Goal: Navigation & Orientation: Find specific page/section

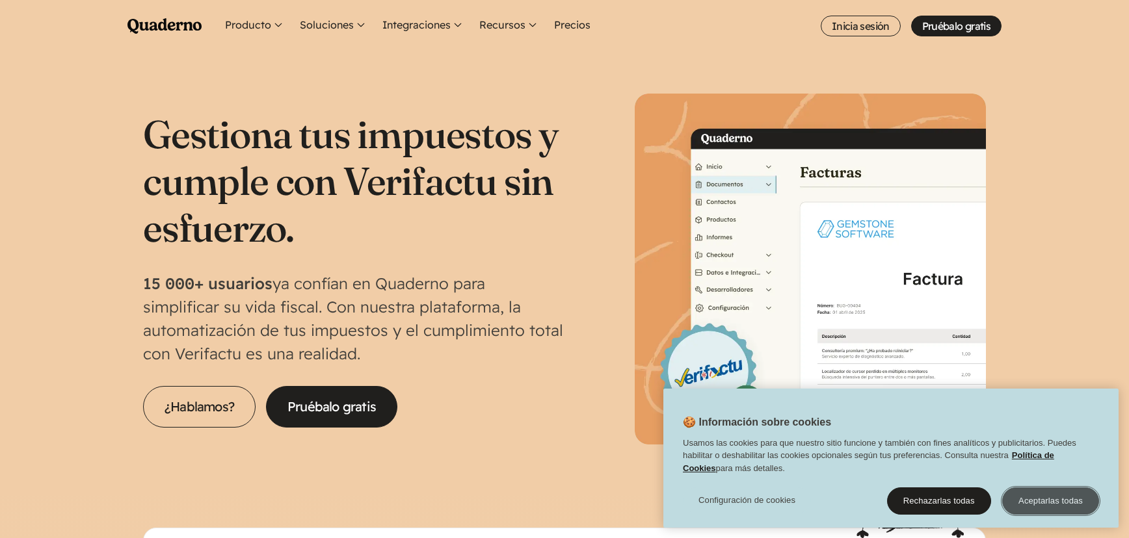
click at [1055, 498] on button "Aceptarlas todas" at bounding box center [1050, 501] width 97 height 27
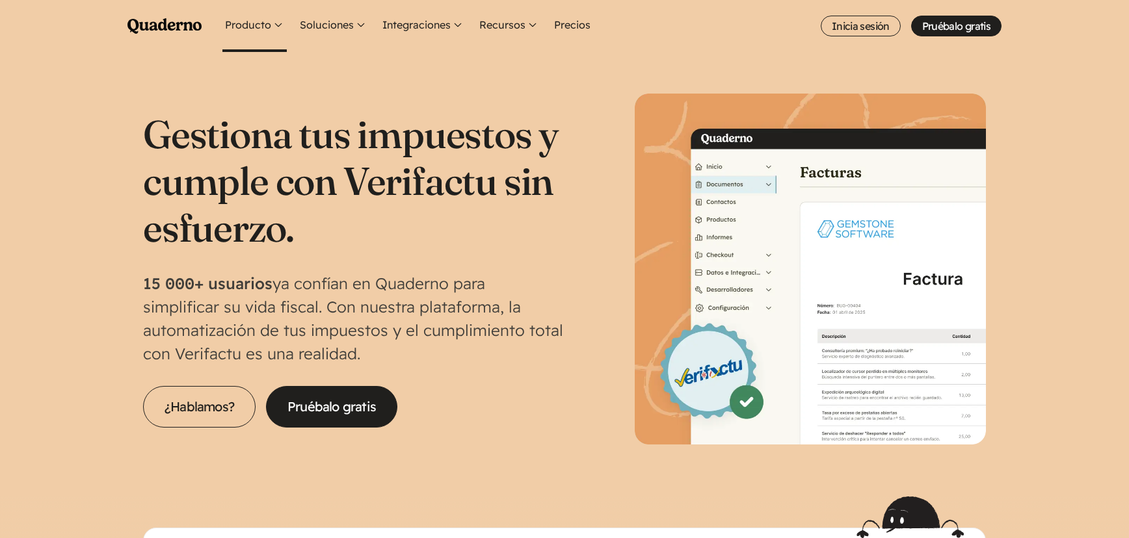
click at [274, 23] on button "Producto" at bounding box center [254, 26] width 64 height 52
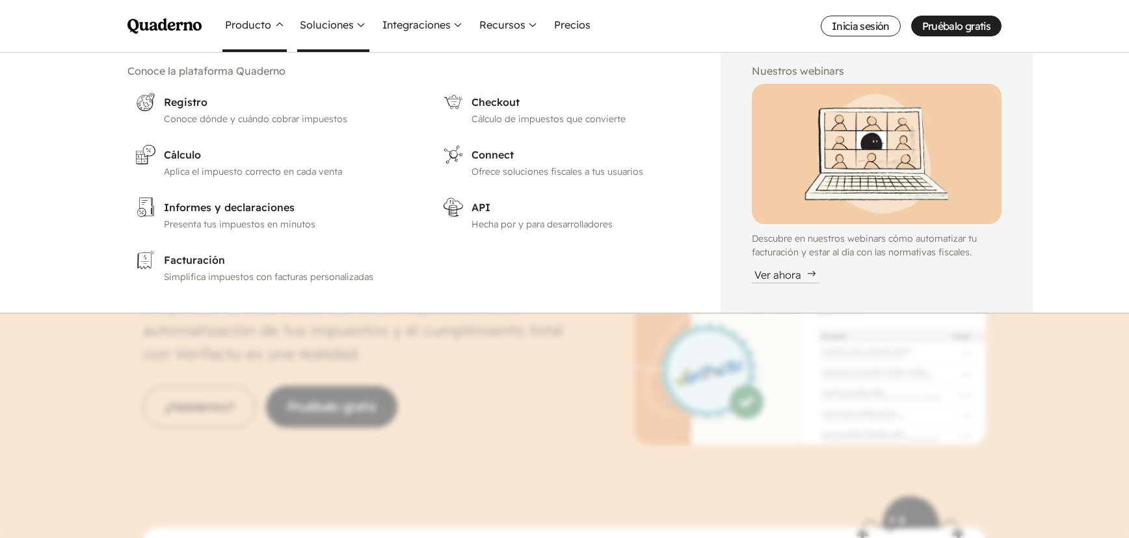
click at [358, 24] on button "Soluciones" at bounding box center [333, 26] width 72 height 52
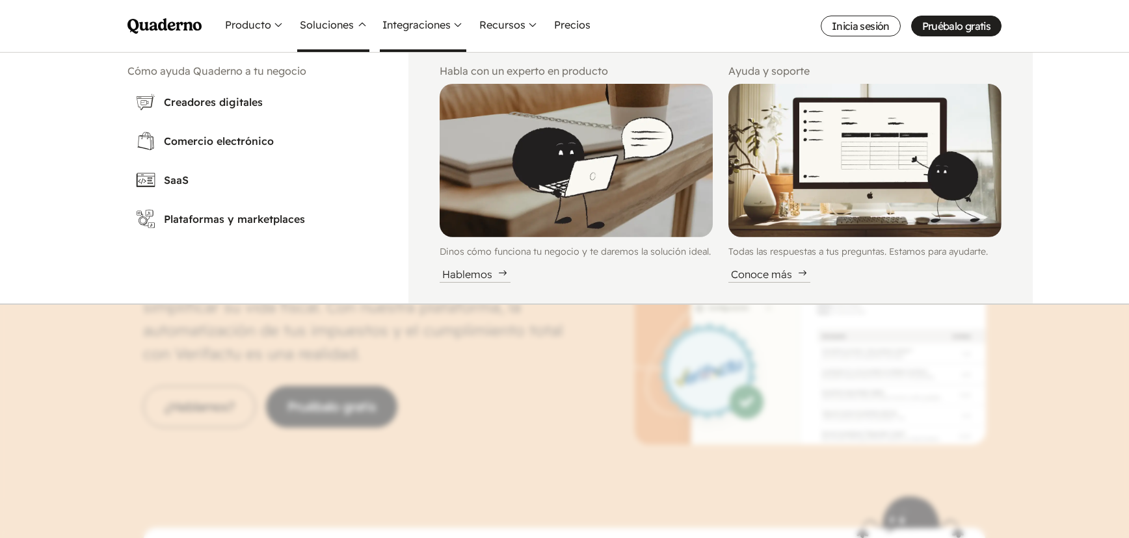
click at [455, 23] on button "Integraciones" at bounding box center [423, 26] width 86 height 52
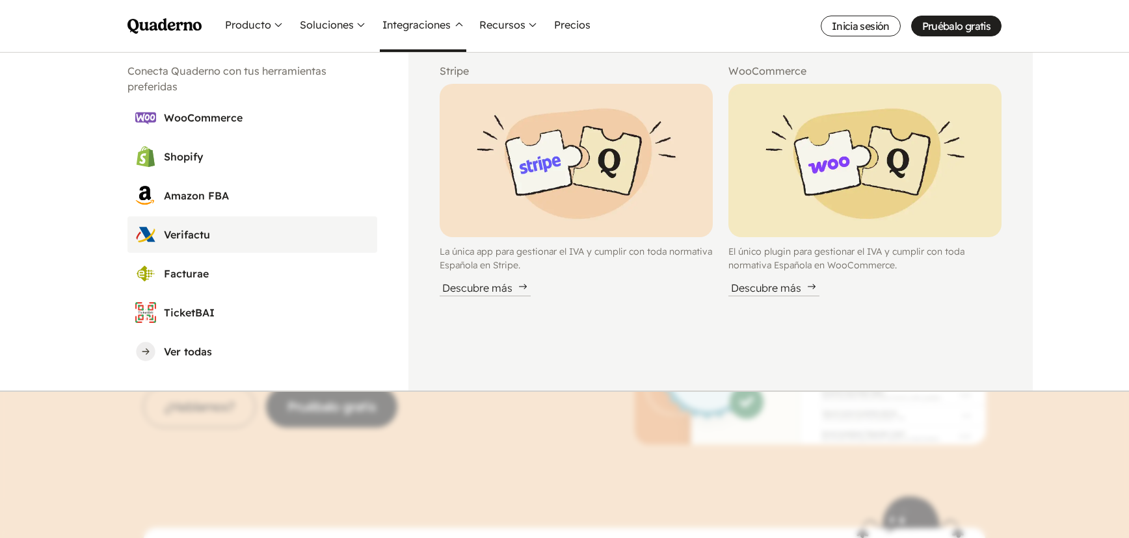
click at [195, 228] on h3 "Verifactu" at bounding box center [266, 235] width 205 height 16
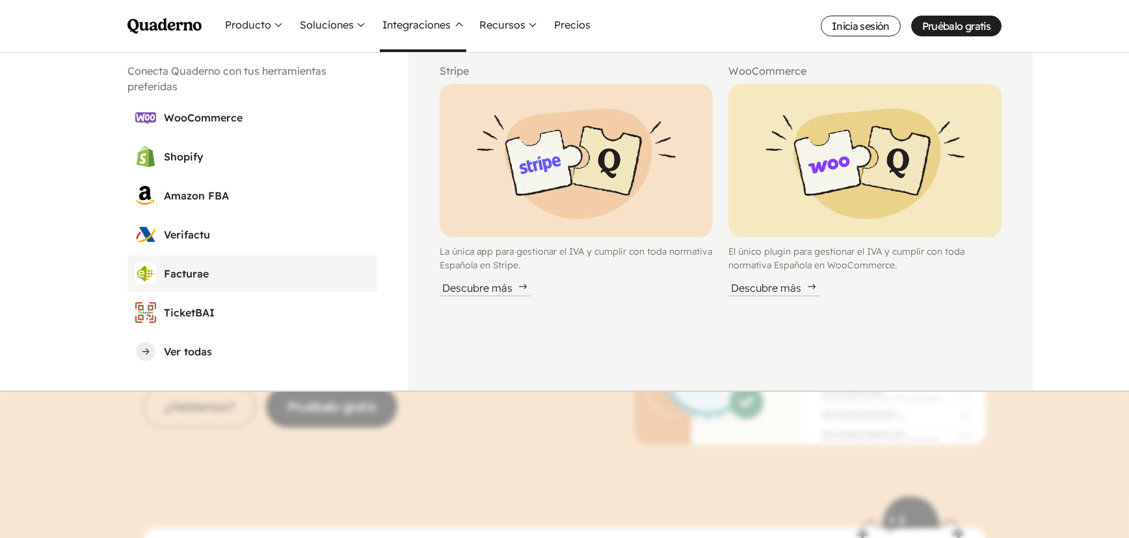
click at [196, 272] on h3 "Facturae" at bounding box center [266, 274] width 205 height 16
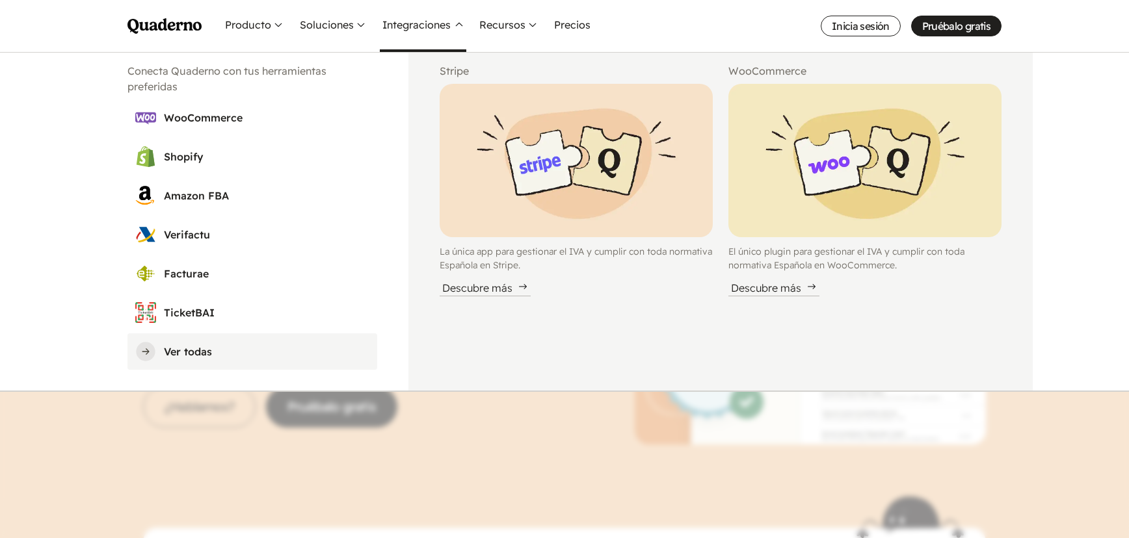
click at [207, 349] on h3 "Ver todas" at bounding box center [266, 352] width 205 height 16
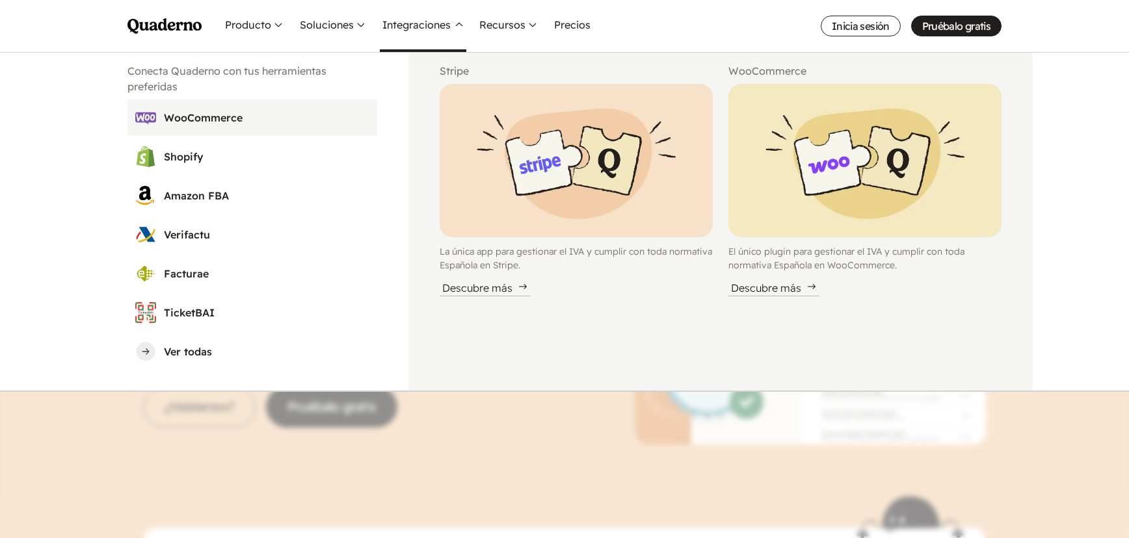
click at [187, 114] on h3 "WooCommerce" at bounding box center [266, 118] width 205 height 16
